Goal: Transaction & Acquisition: Purchase product/service

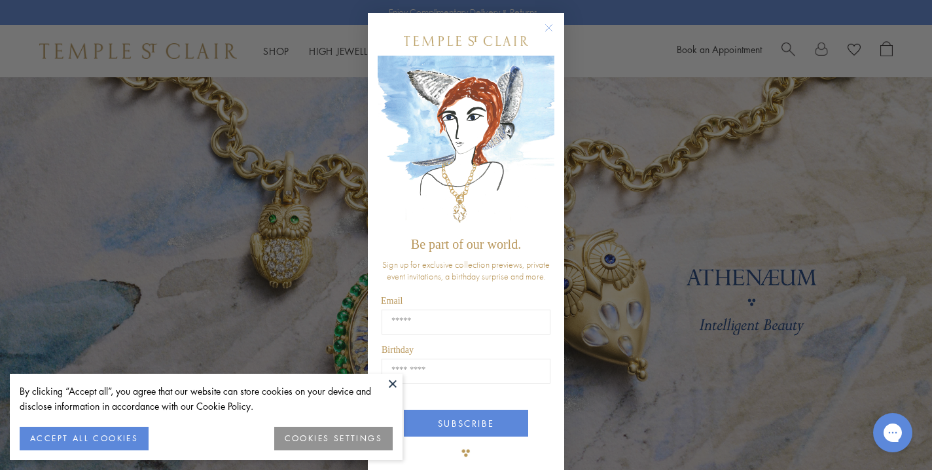
click at [549, 26] on circle "Close dialog" at bounding box center [549, 28] width 16 height 16
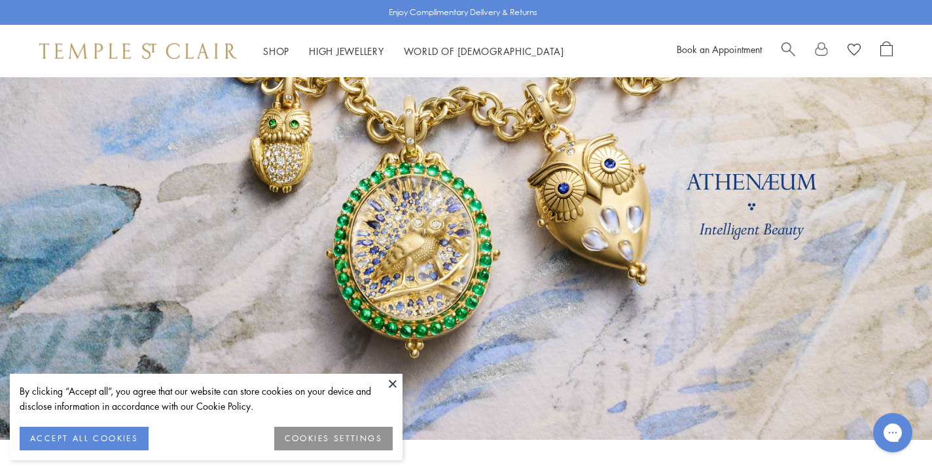
scroll to position [88, 0]
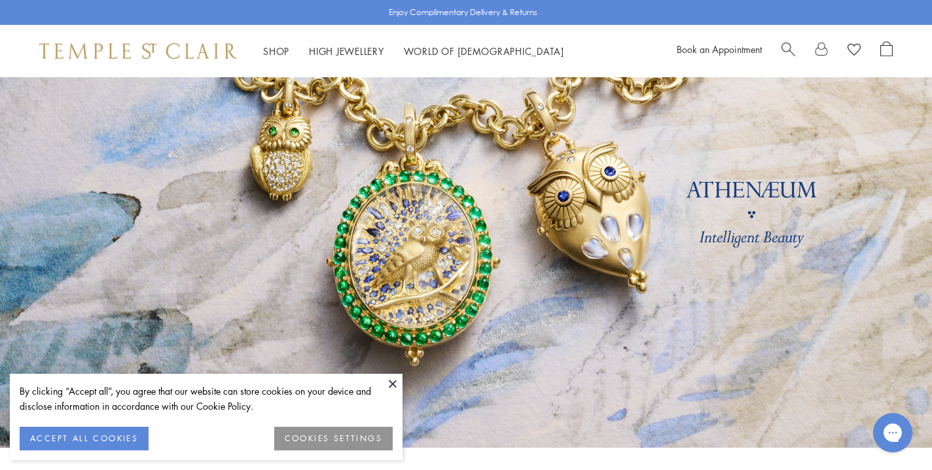
click at [88, 442] on button "ACCEPT ALL COOKIES" at bounding box center [84, 439] width 129 height 24
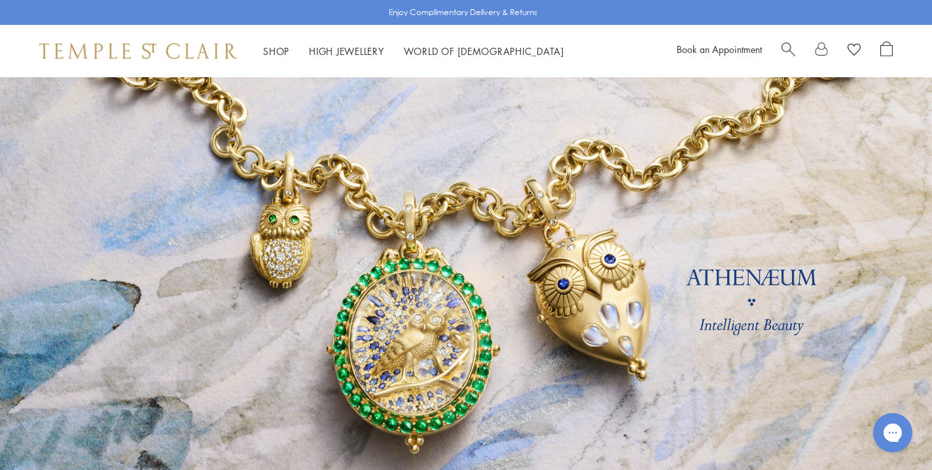
scroll to position [0, 0]
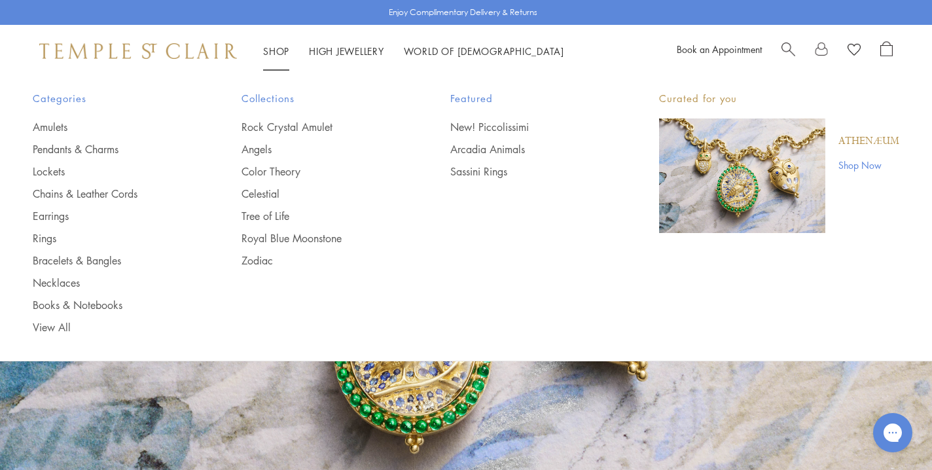
click at [272, 52] on link "Shop Shop" at bounding box center [276, 51] width 26 height 13
click at [258, 151] on link "Angels" at bounding box center [320, 149] width 156 height 14
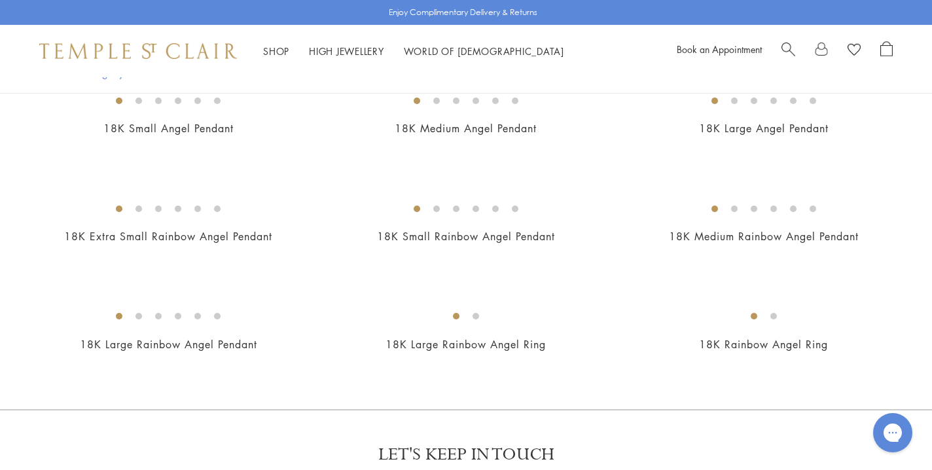
scroll to position [658, 0]
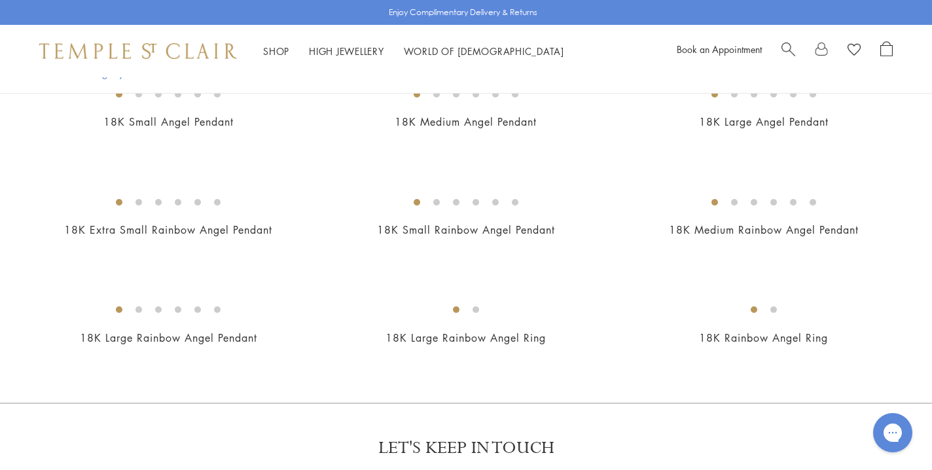
click at [0, 0] on img at bounding box center [0, 0] width 0 height 0
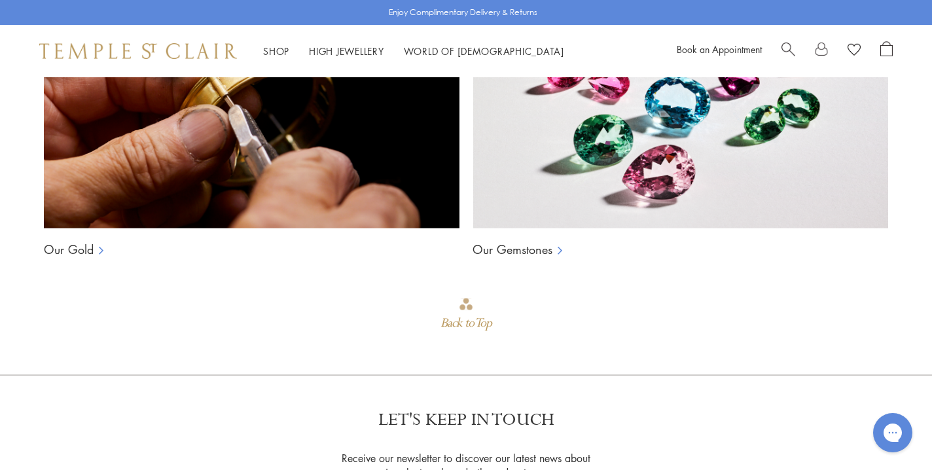
scroll to position [1018, 0]
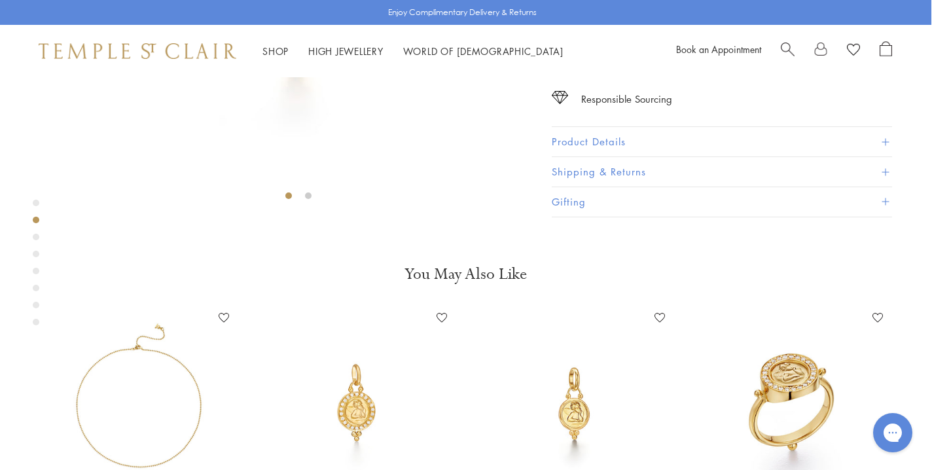
scroll to position [289, 1]
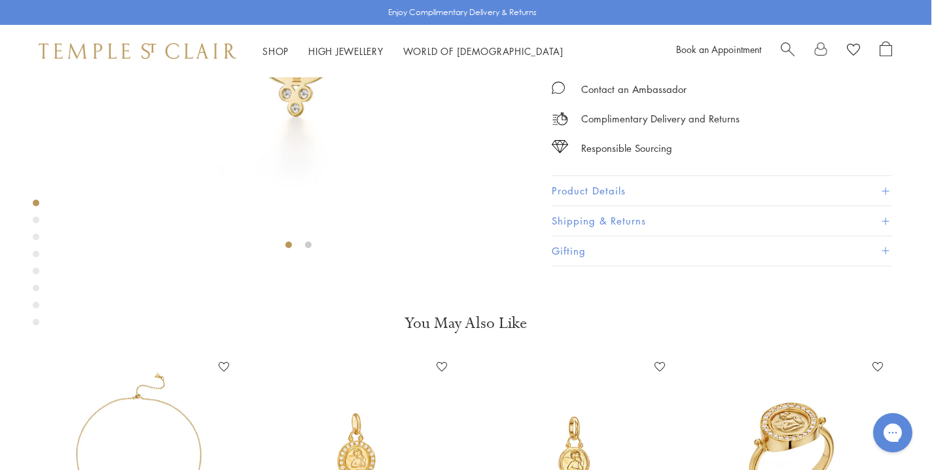
click at [674, 23] on span "Add to bag" at bounding box center [700, 16] width 69 height 14
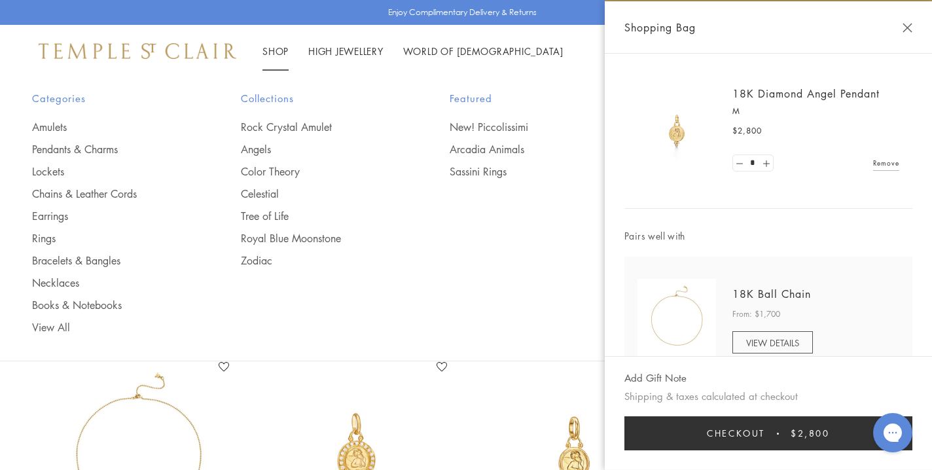
click at [270, 50] on link "Shop Shop" at bounding box center [275, 51] width 26 height 13
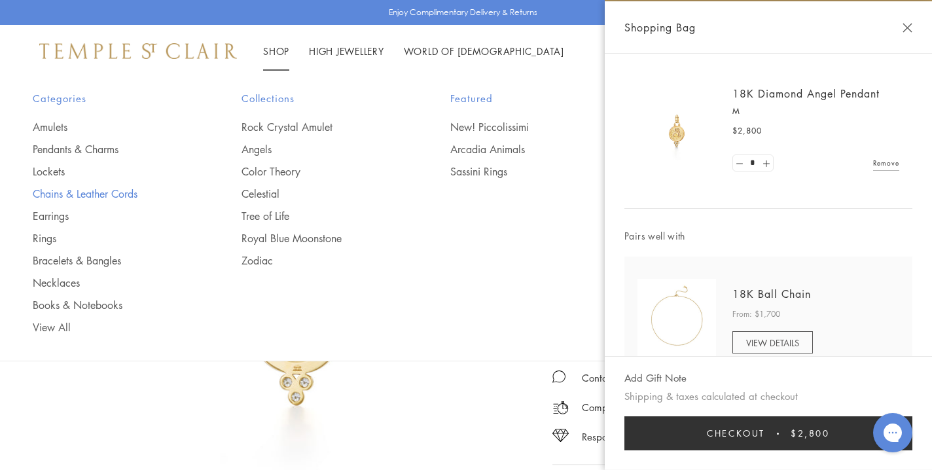
click at [117, 195] on link "Chains & Leather Cords" at bounding box center [111, 194] width 156 height 14
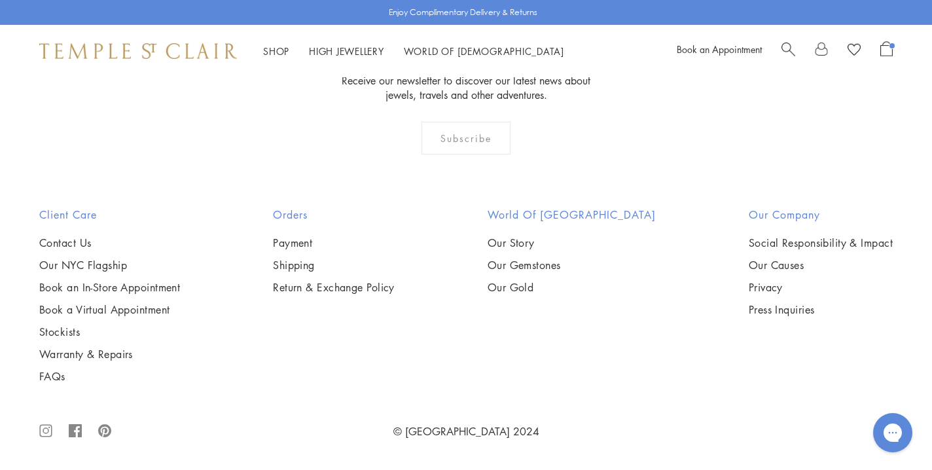
scroll to position [1180, 0]
click at [0, 0] on img at bounding box center [0, 0] width 0 height 0
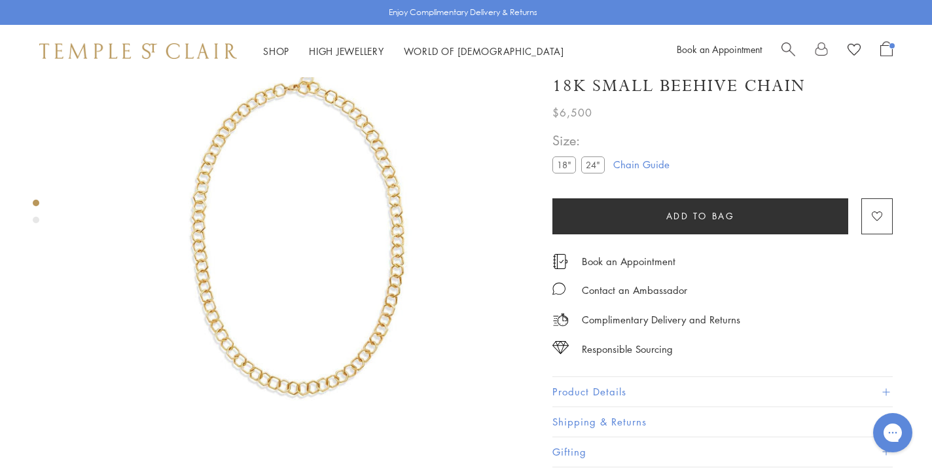
scroll to position [77, 0]
click at [389, 230] on img at bounding box center [298, 233] width 467 height 467
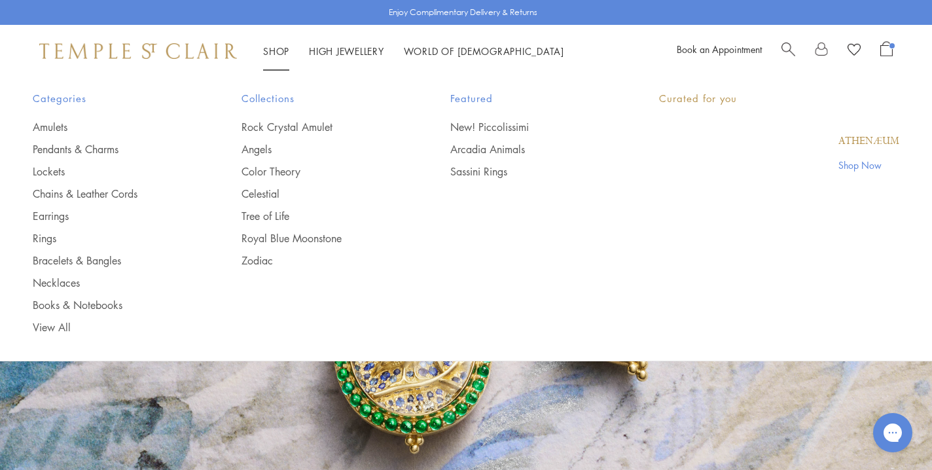
click at [277, 49] on link "Shop Shop" at bounding box center [276, 51] width 26 height 13
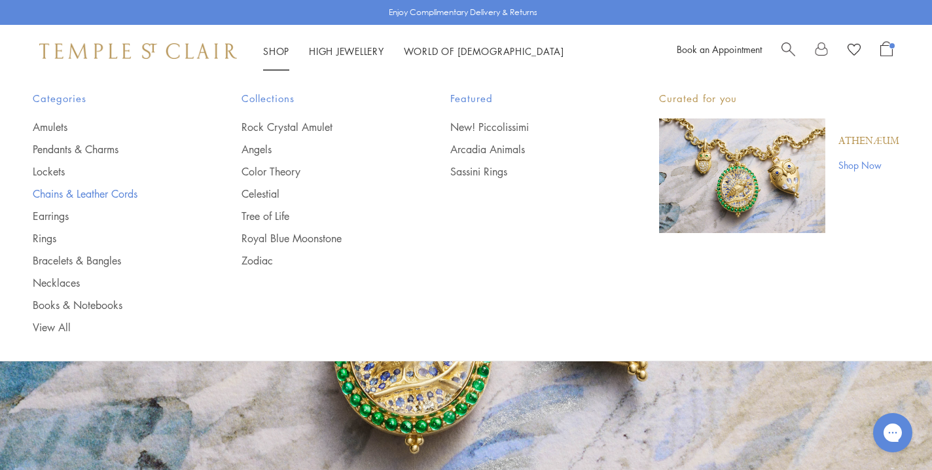
click at [65, 194] on link "Chains & Leather Cords" at bounding box center [111, 194] width 156 height 14
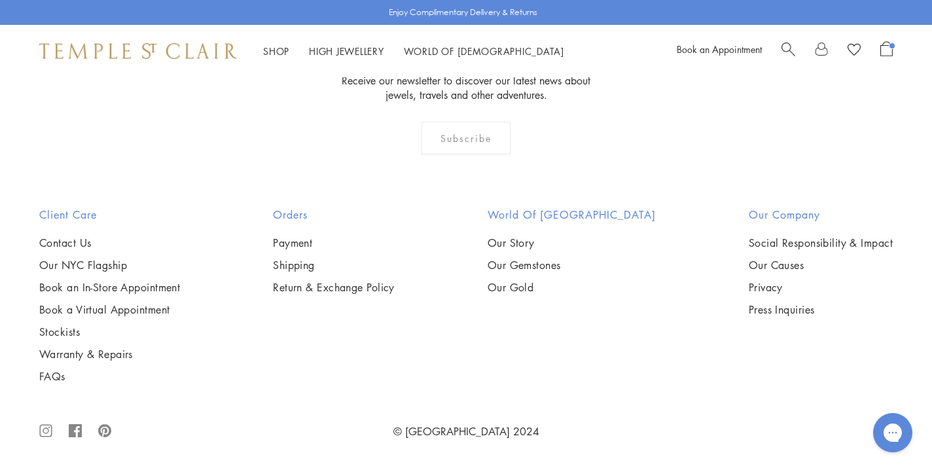
scroll to position [3095, 0]
click at [117, 269] on link "Our NYC Flagship" at bounding box center [109, 265] width 141 height 14
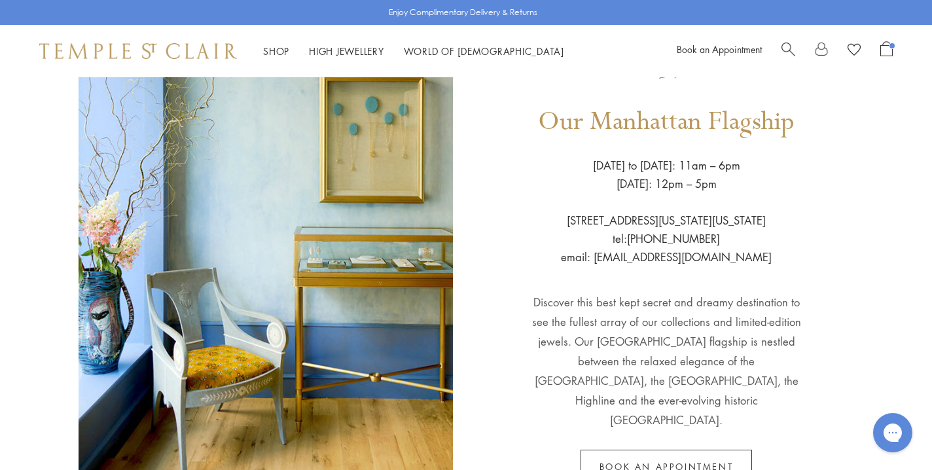
scroll to position [123, 0]
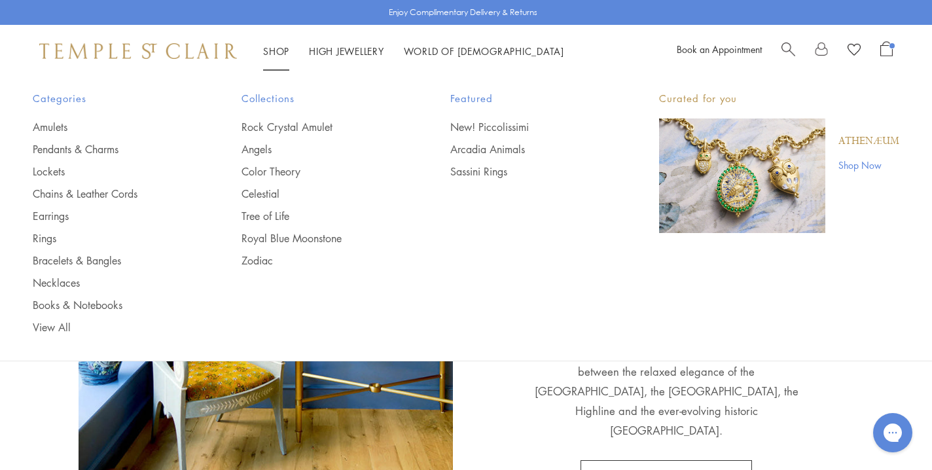
click at [279, 47] on link "Shop Shop" at bounding box center [276, 51] width 26 height 13
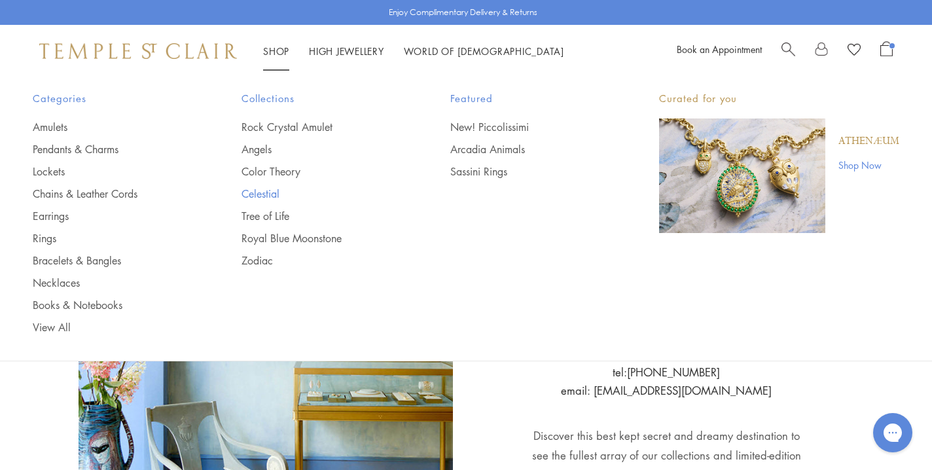
click at [255, 193] on link "Celestial" at bounding box center [320, 194] width 156 height 14
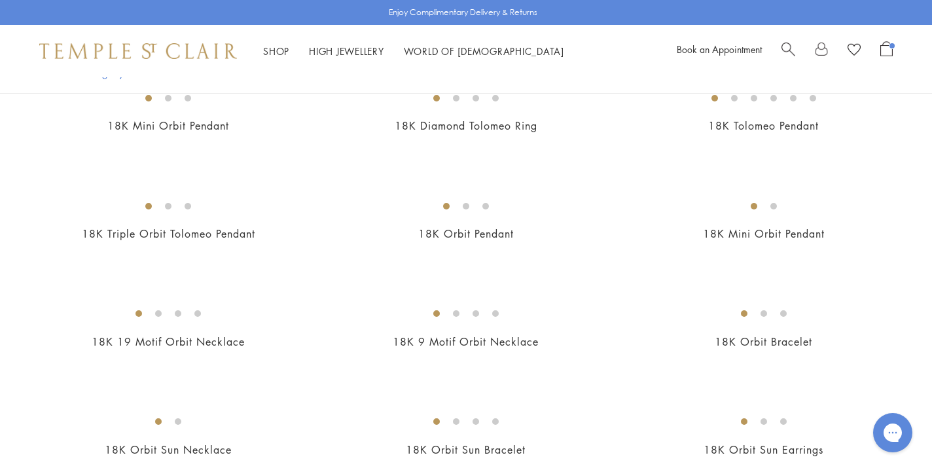
scroll to position [661, 0]
